Goal: Task Accomplishment & Management: Manage account settings

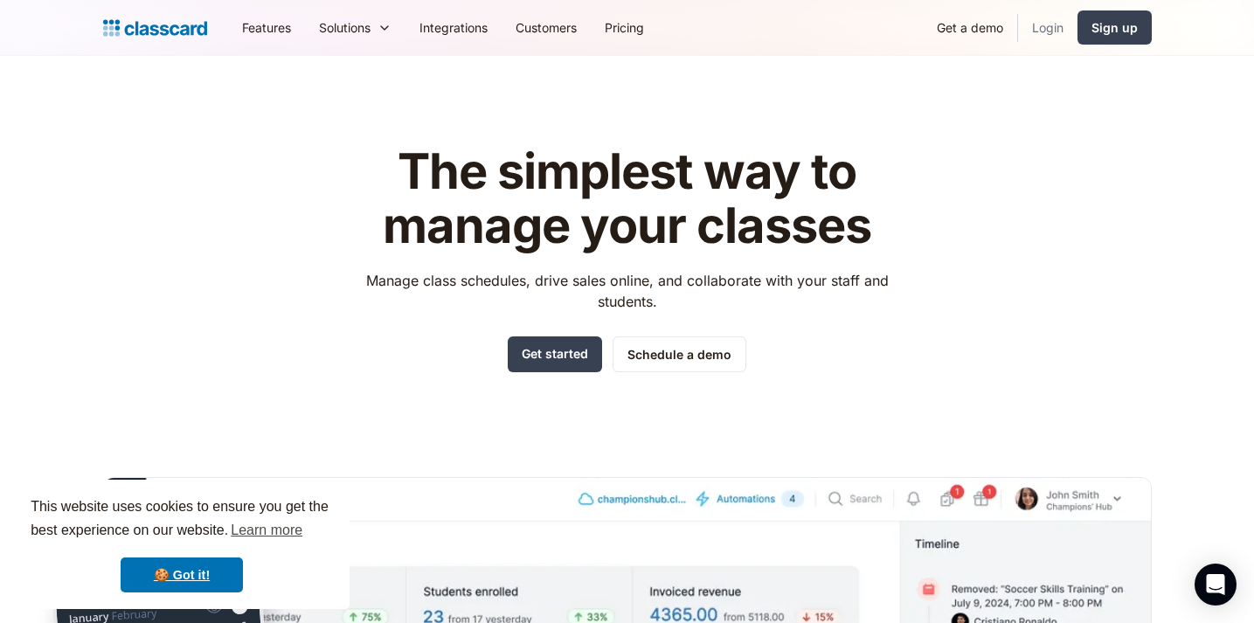
click at [1044, 24] on link "Login" at bounding box center [1047, 27] width 59 height 39
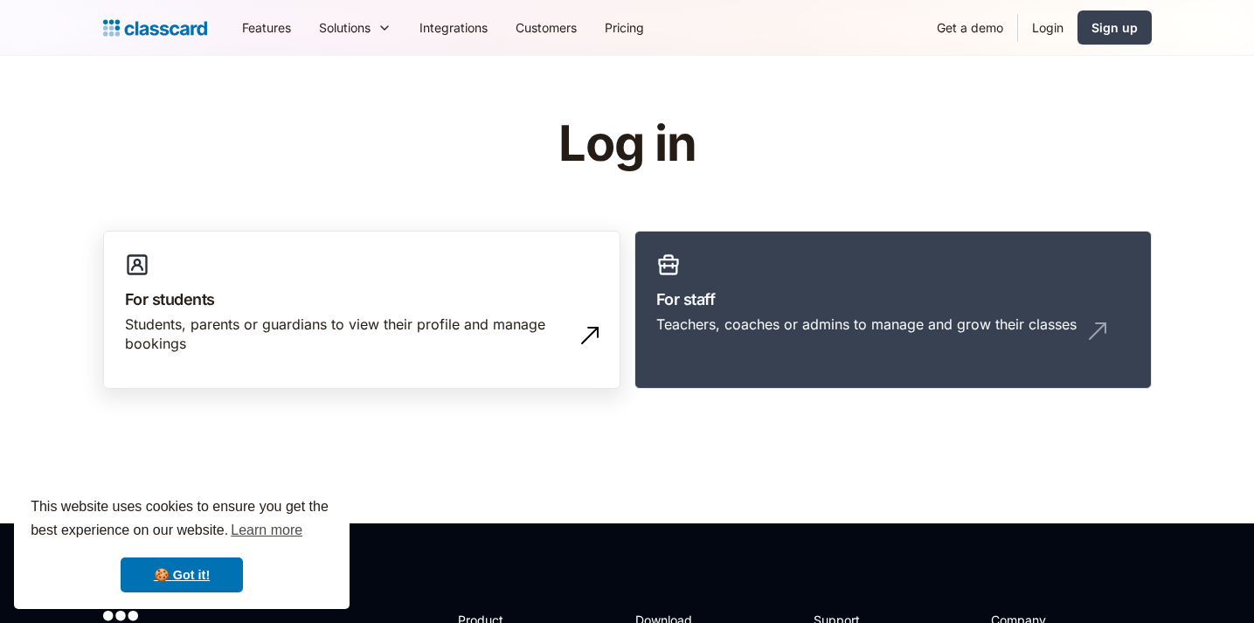
scroll to position [78, 0]
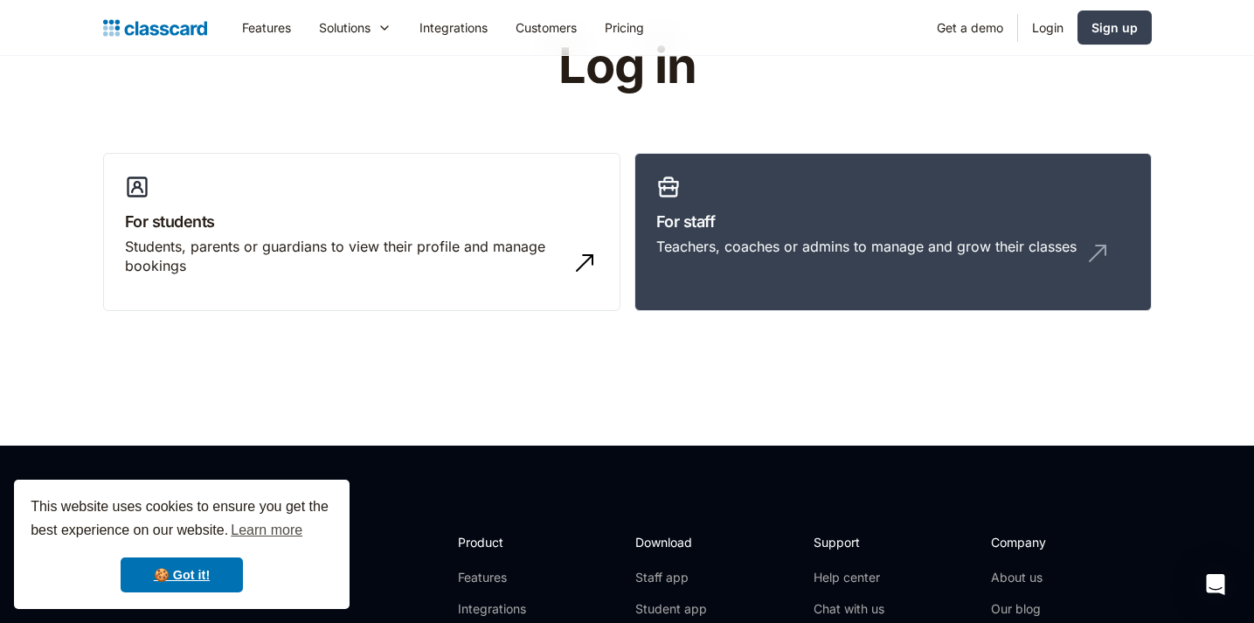
click at [1045, 25] on link "Login" at bounding box center [1047, 27] width 59 height 39
